Goal: Task Accomplishment & Management: Manage account settings

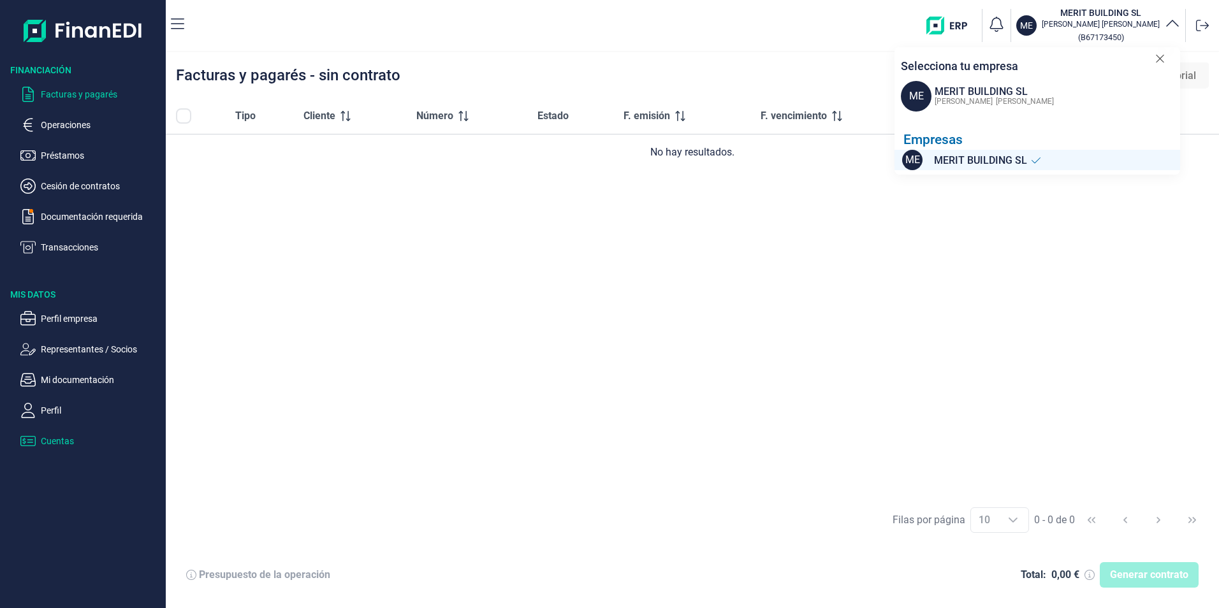
click at [50, 442] on p "Cuentas" at bounding box center [101, 441] width 120 height 15
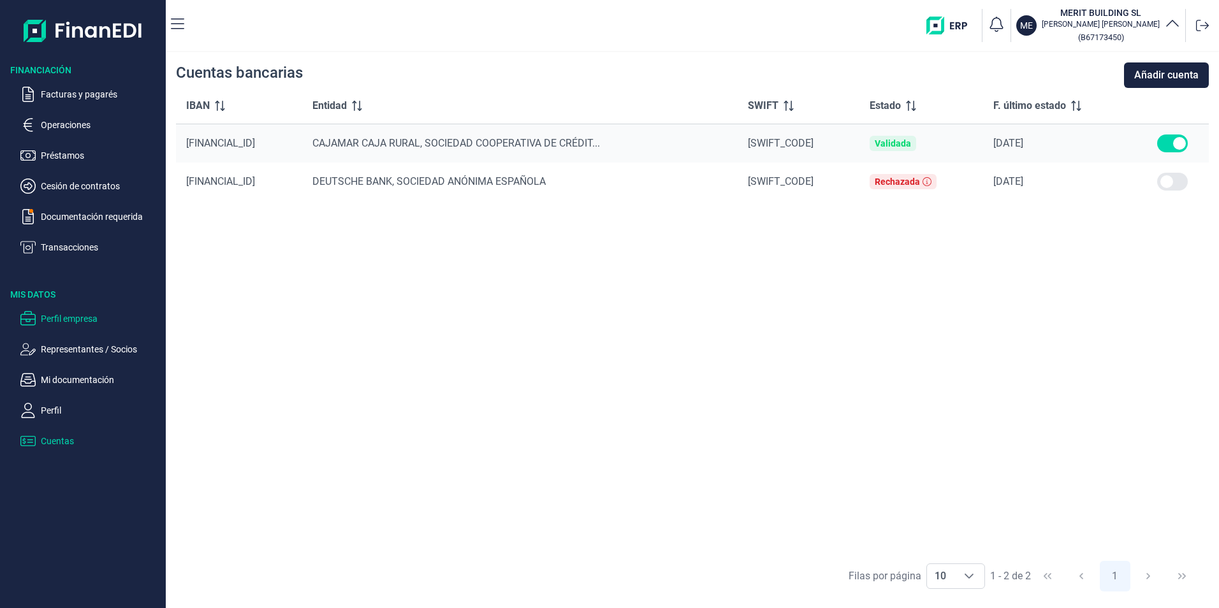
click at [57, 316] on p "Perfil empresa" at bounding box center [101, 318] width 120 height 15
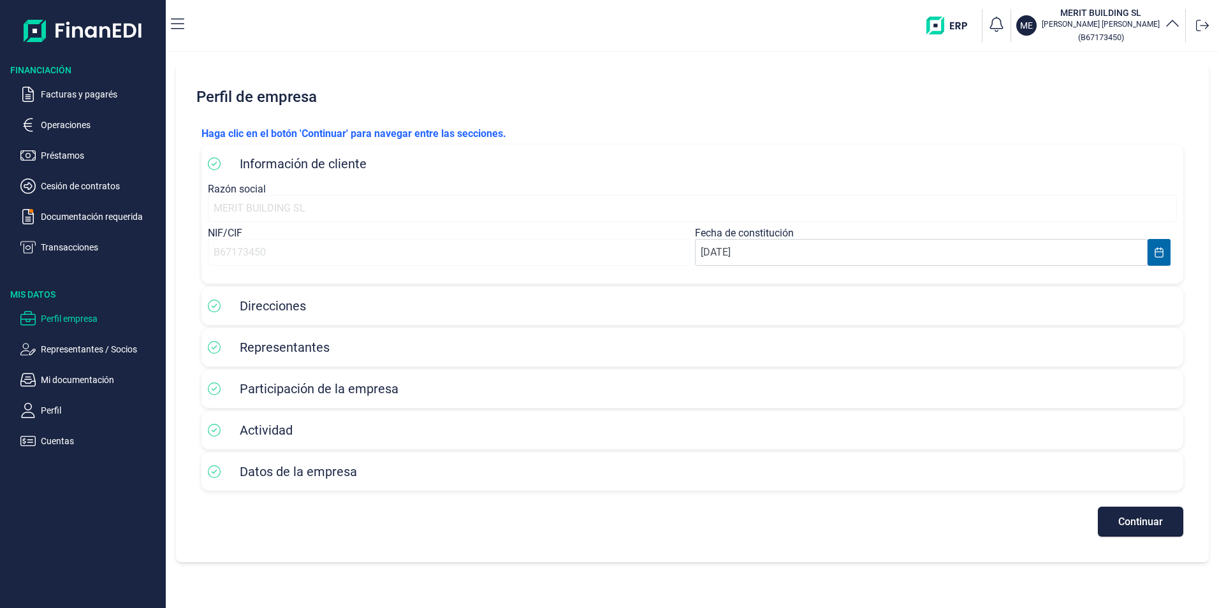
click at [245, 209] on div "MERIT BUILDING SL" at bounding box center [692, 208] width 969 height 27
click at [267, 255] on div "B67173450" at bounding box center [449, 252] width 482 height 27
click at [64, 320] on p "Perfil empresa" at bounding box center [101, 318] width 120 height 15
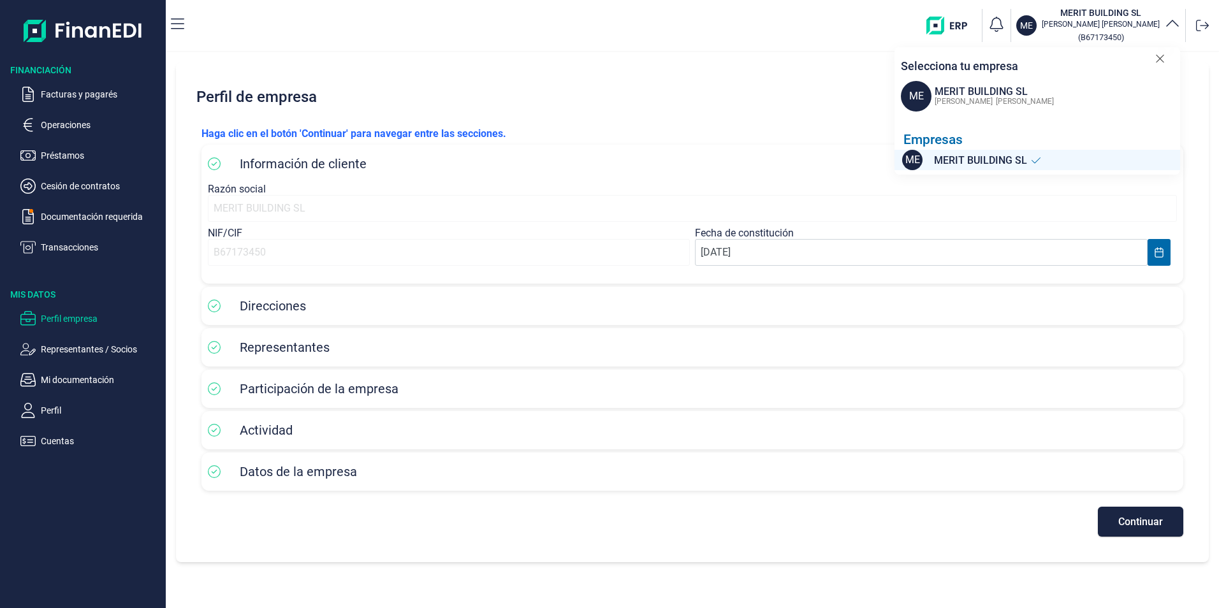
click at [996, 101] on span "[PERSON_NAME]" at bounding box center [1025, 101] width 58 height 9
click at [960, 164] on span "MERIT BUILDING SL" at bounding box center [980, 161] width 93 height 16
click at [1164, 23] on button "ME MERIT BUILDING SL [PERSON_NAME] ( B67173450 )" at bounding box center [1098, 25] width 164 height 38
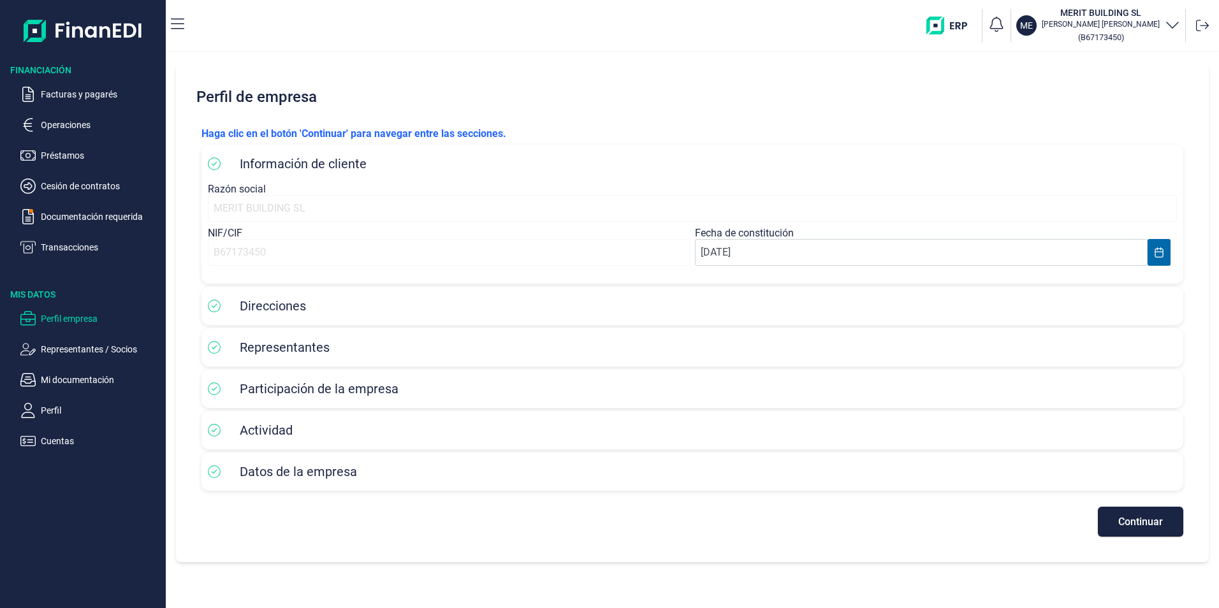
click at [1164, 23] on button "ME MERIT BUILDING SL [PERSON_NAME] ( B67173450 )" at bounding box center [1098, 25] width 164 height 38
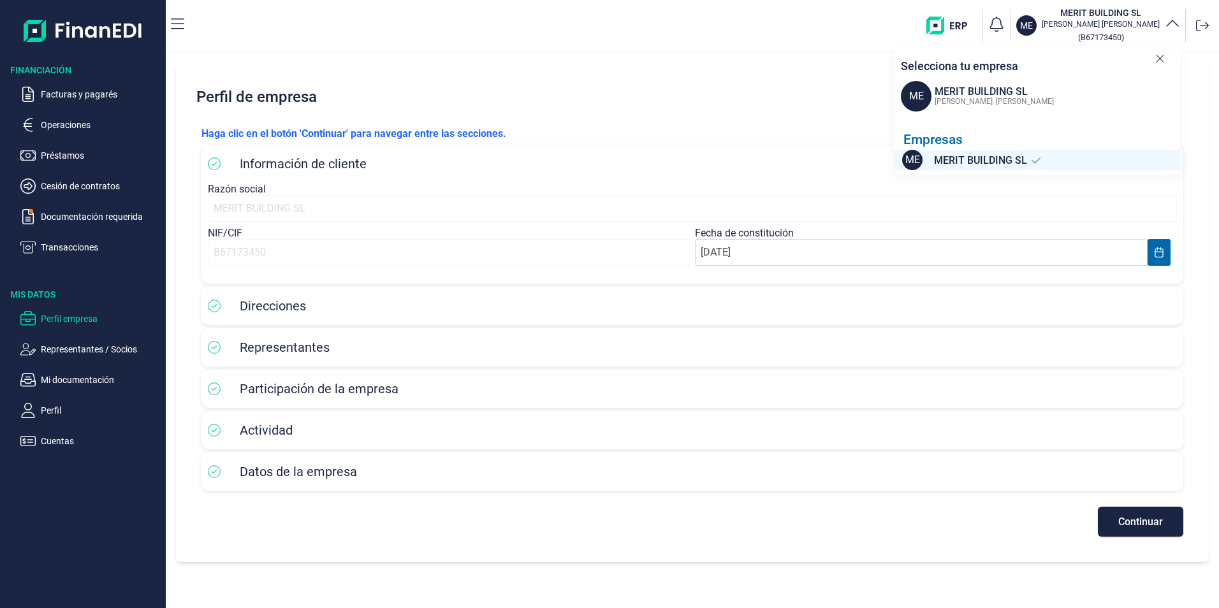
click at [977, 26] on img "button" at bounding box center [951, 26] width 50 height 18
